Goal: Transaction & Acquisition: Obtain resource

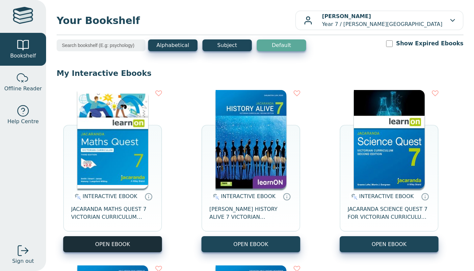
click at [90, 242] on button "OPEN EBOOK" at bounding box center [112, 244] width 99 height 16
drag, startPoint x: 120, startPoint y: 239, endPoint x: 109, endPoint y: 241, distance: 11.0
click at [109, 241] on button "OPEN EBOOK" at bounding box center [112, 244] width 99 height 16
